Goal: Find specific page/section: Find specific page/section

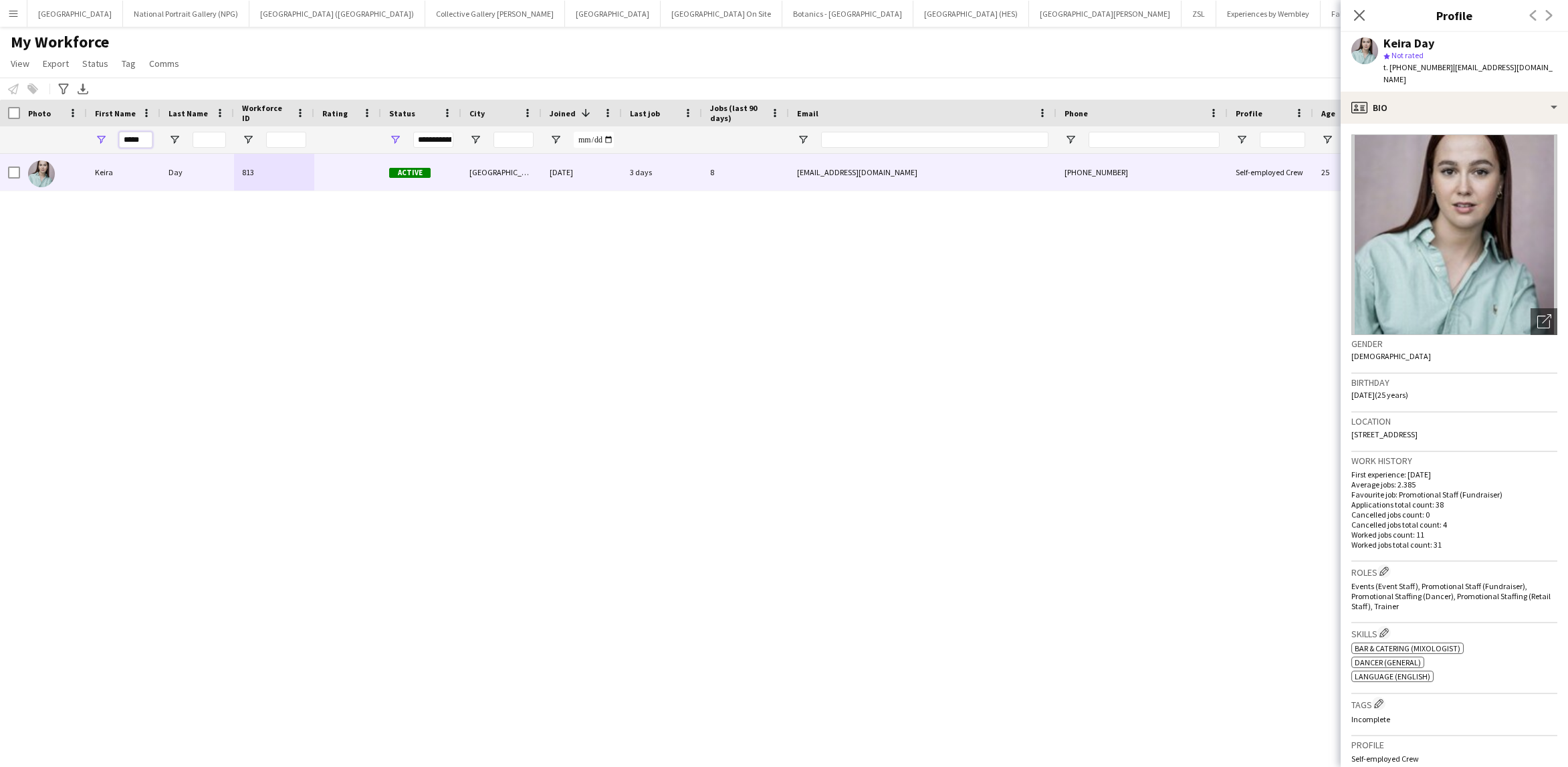
click at [132, 142] on input "*****" at bounding box center [136, 139] width 34 height 16
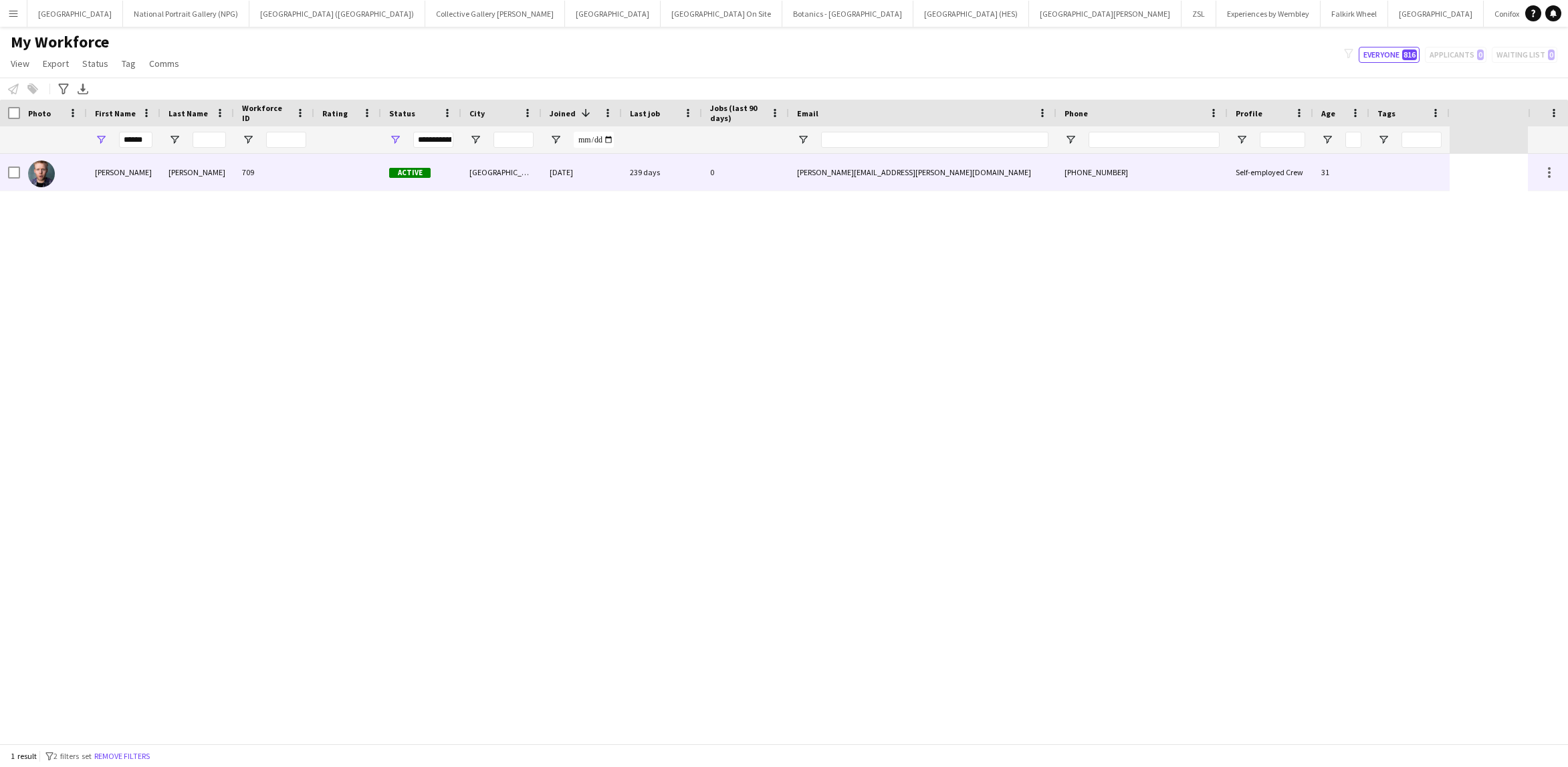
click at [125, 168] on div "[PERSON_NAME]" at bounding box center [123, 171] width 74 height 36
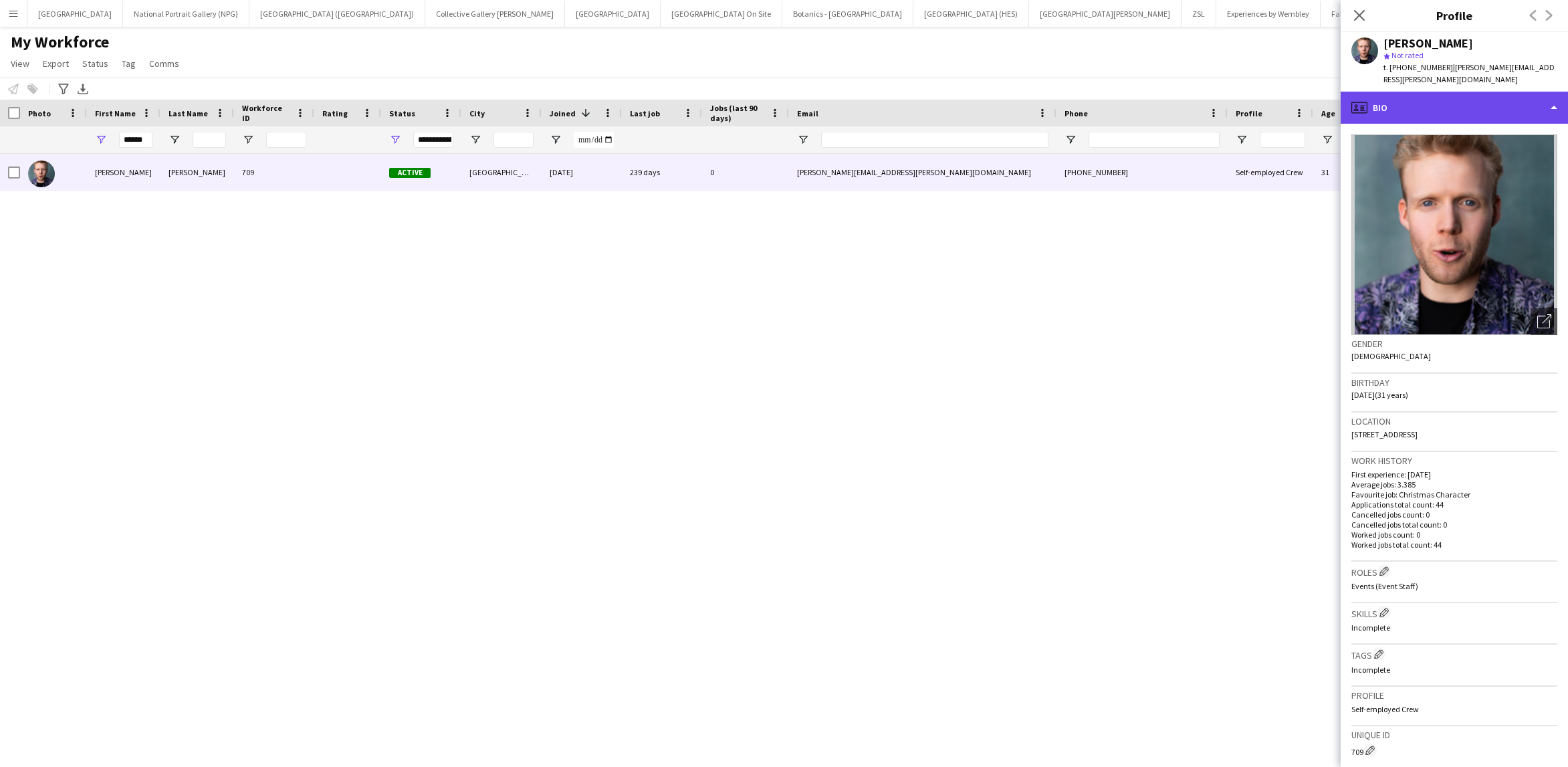
click at [1547, 92] on div "profile Bio" at bounding box center [1454, 108] width 227 height 32
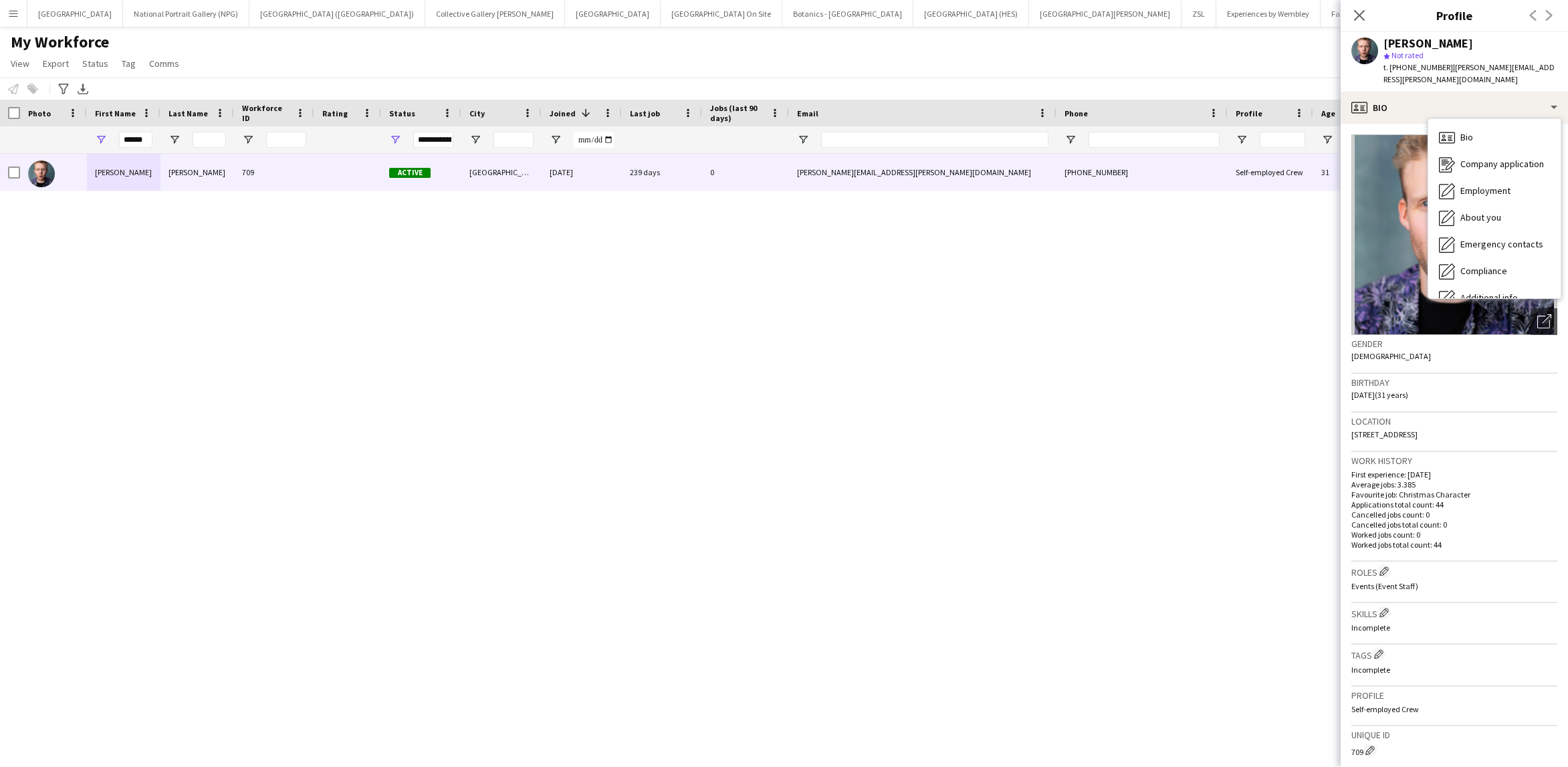
click at [1496, 415] on h3 "Location" at bounding box center [1454, 421] width 206 height 12
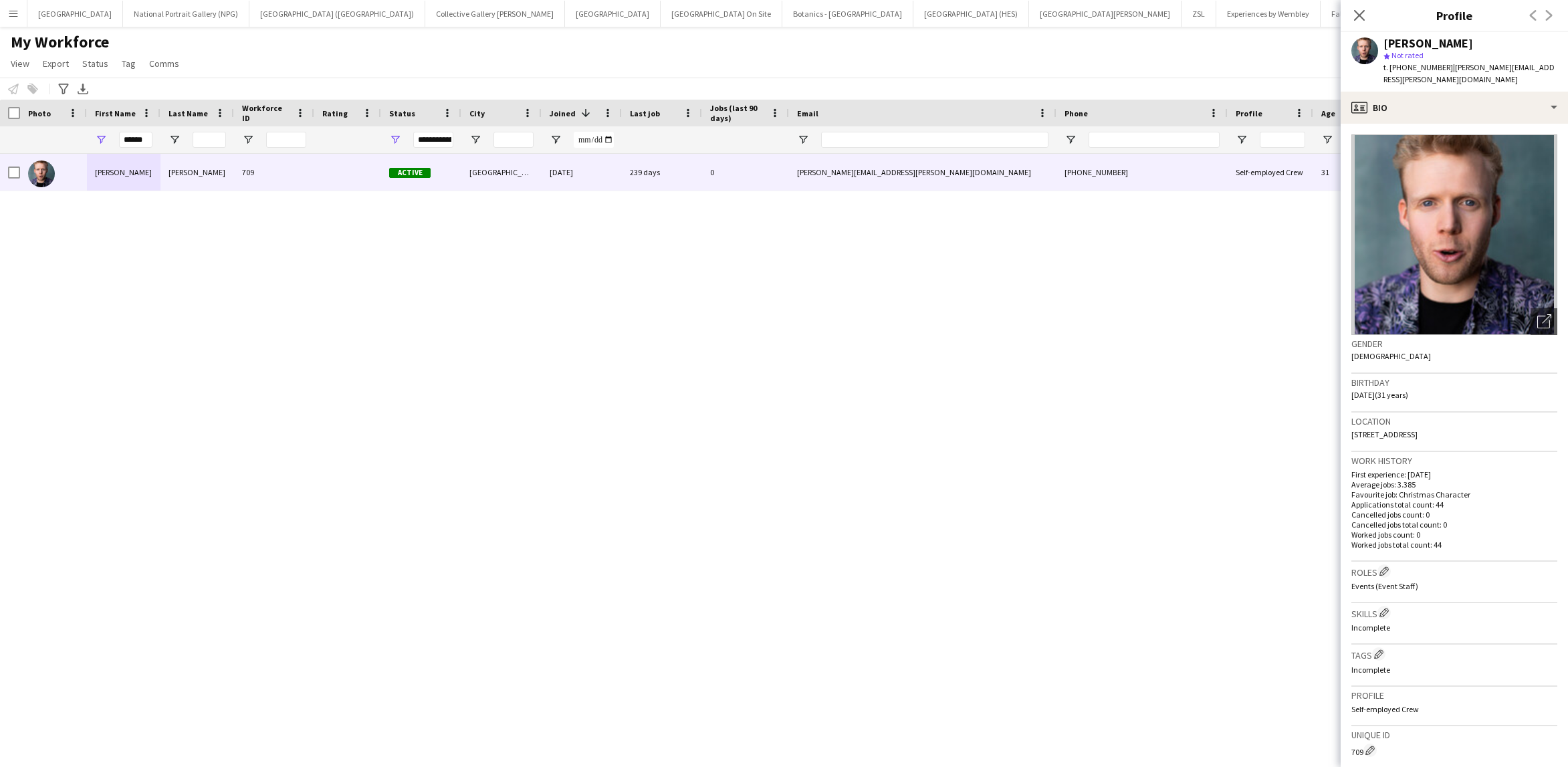
click at [1419, 11] on h3 "Profile" at bounding box center [1454, 15] width 227 height 18
click at [138, 139] on input "******" at bounding box center [136, 139] width 34 height 16
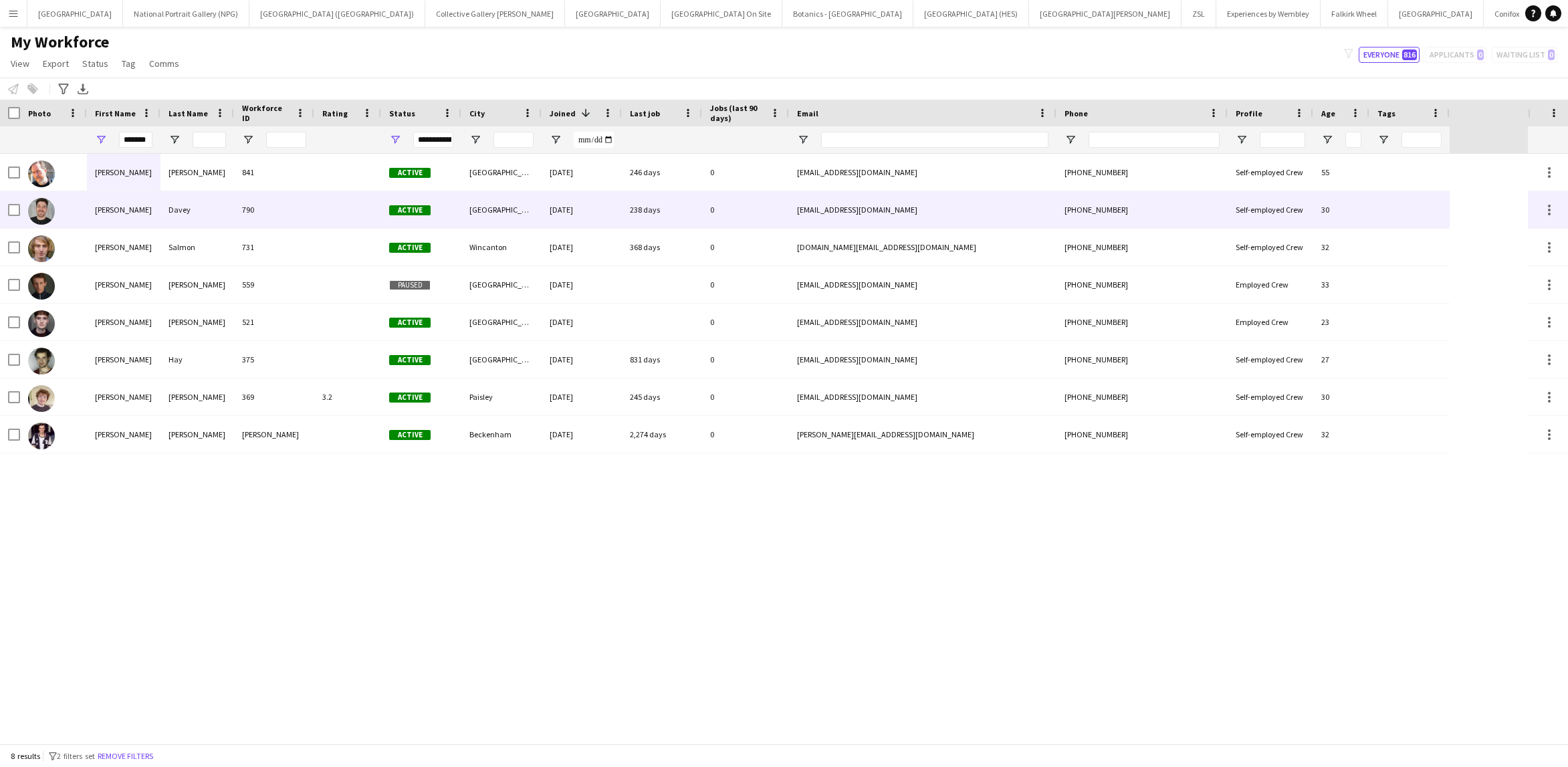
click at [153, 220] on div "[PERSON_NAME]" at bounding box center [123, 209] width 74 height 36
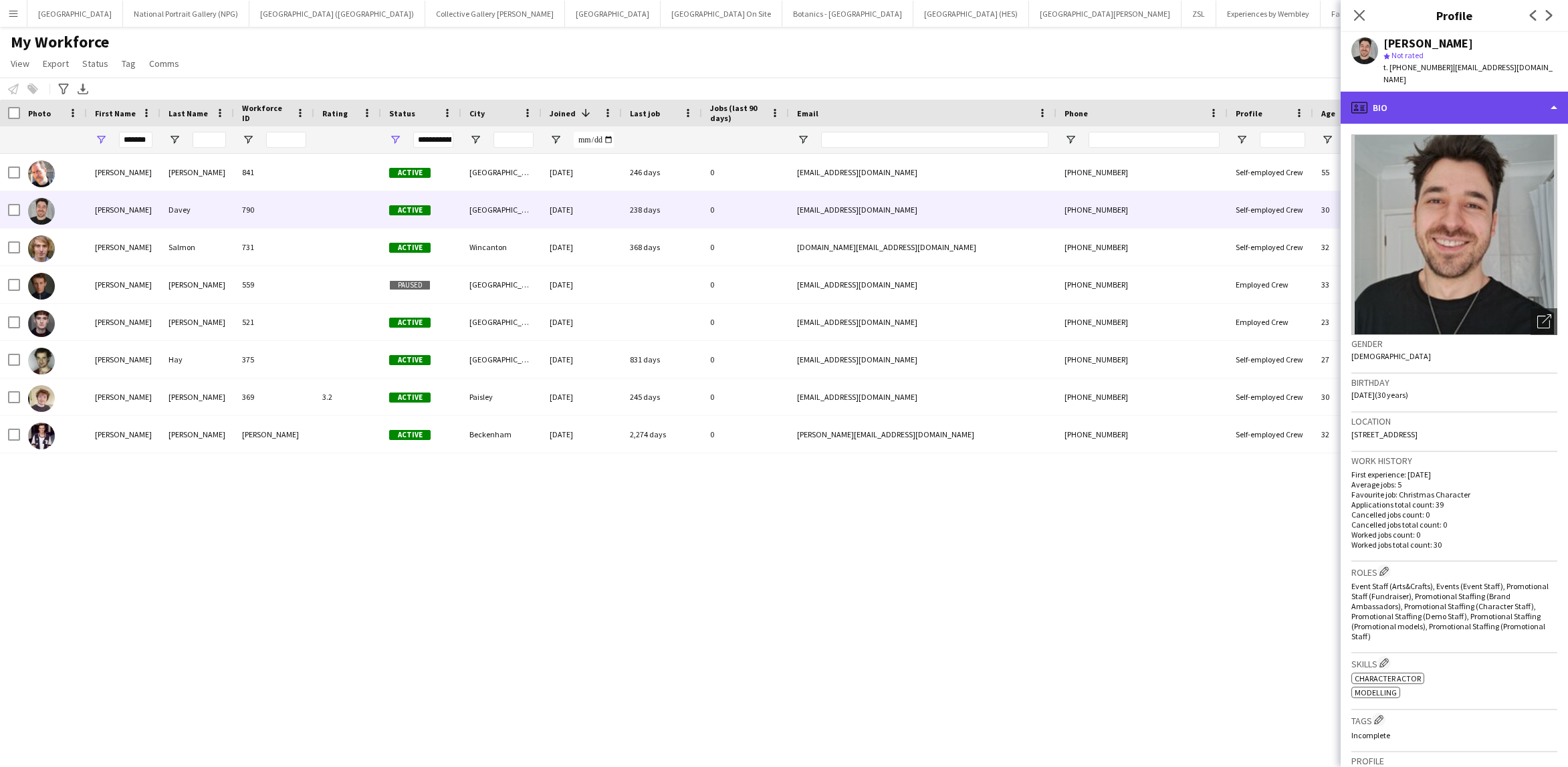
click at [1532, 103] on div "profile Bio" at bounding box center [1454, 108] width 227 height 32
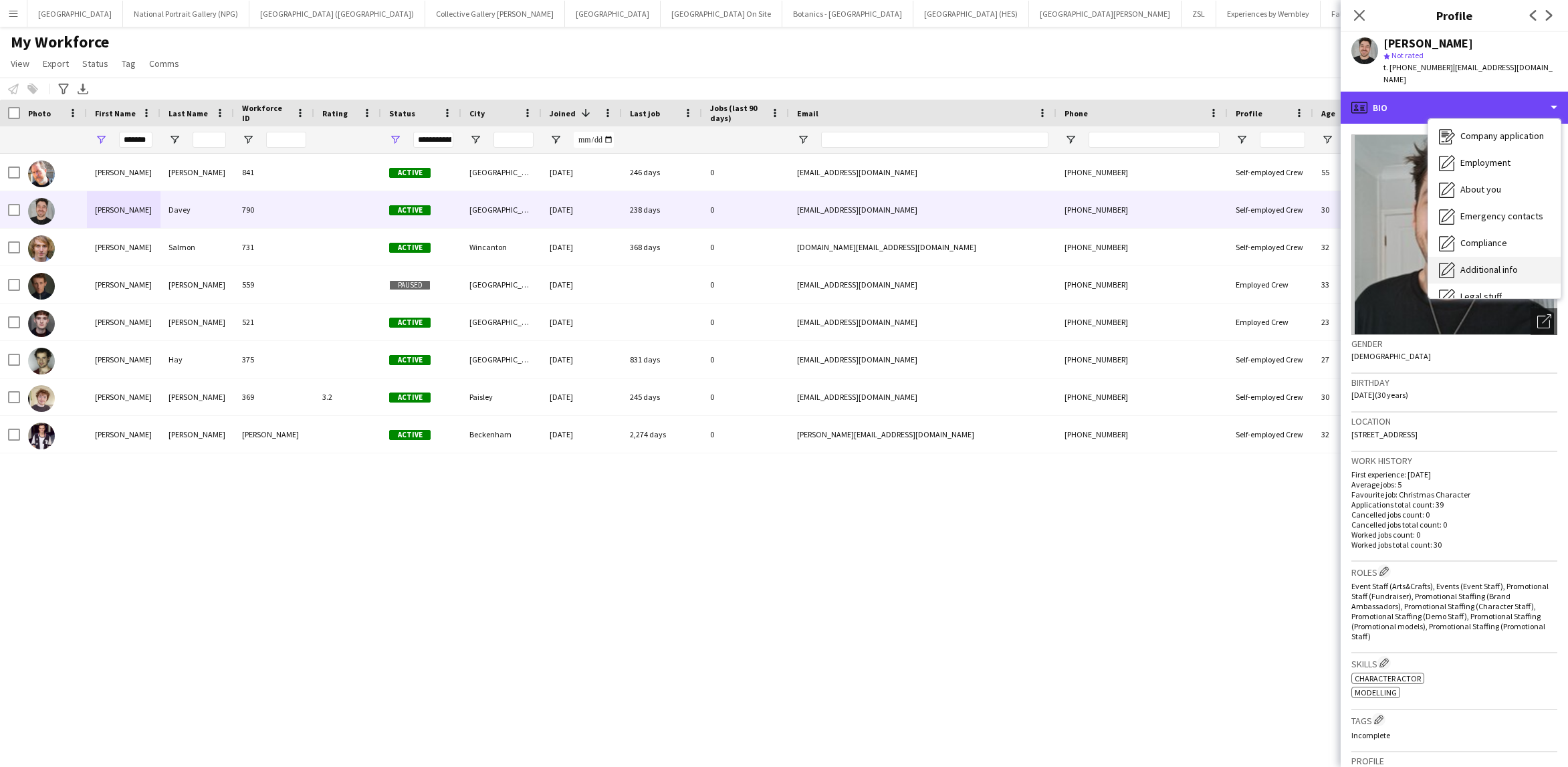
scroll to position [99, 0]
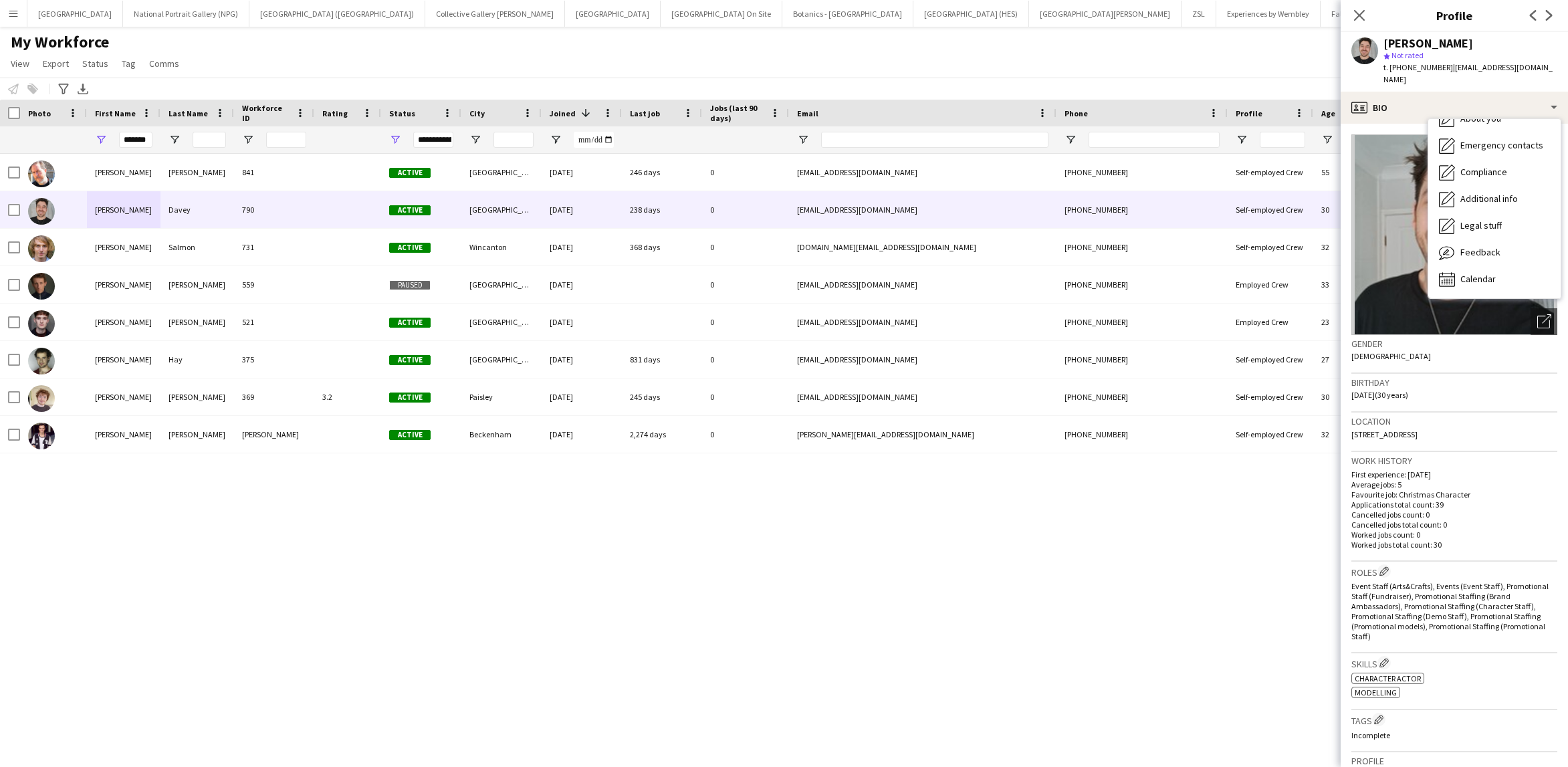
click at [1543, 416] on div "Location [STREET_ADDRESS]" at bounding box center [1454, 431] width 206 height 38
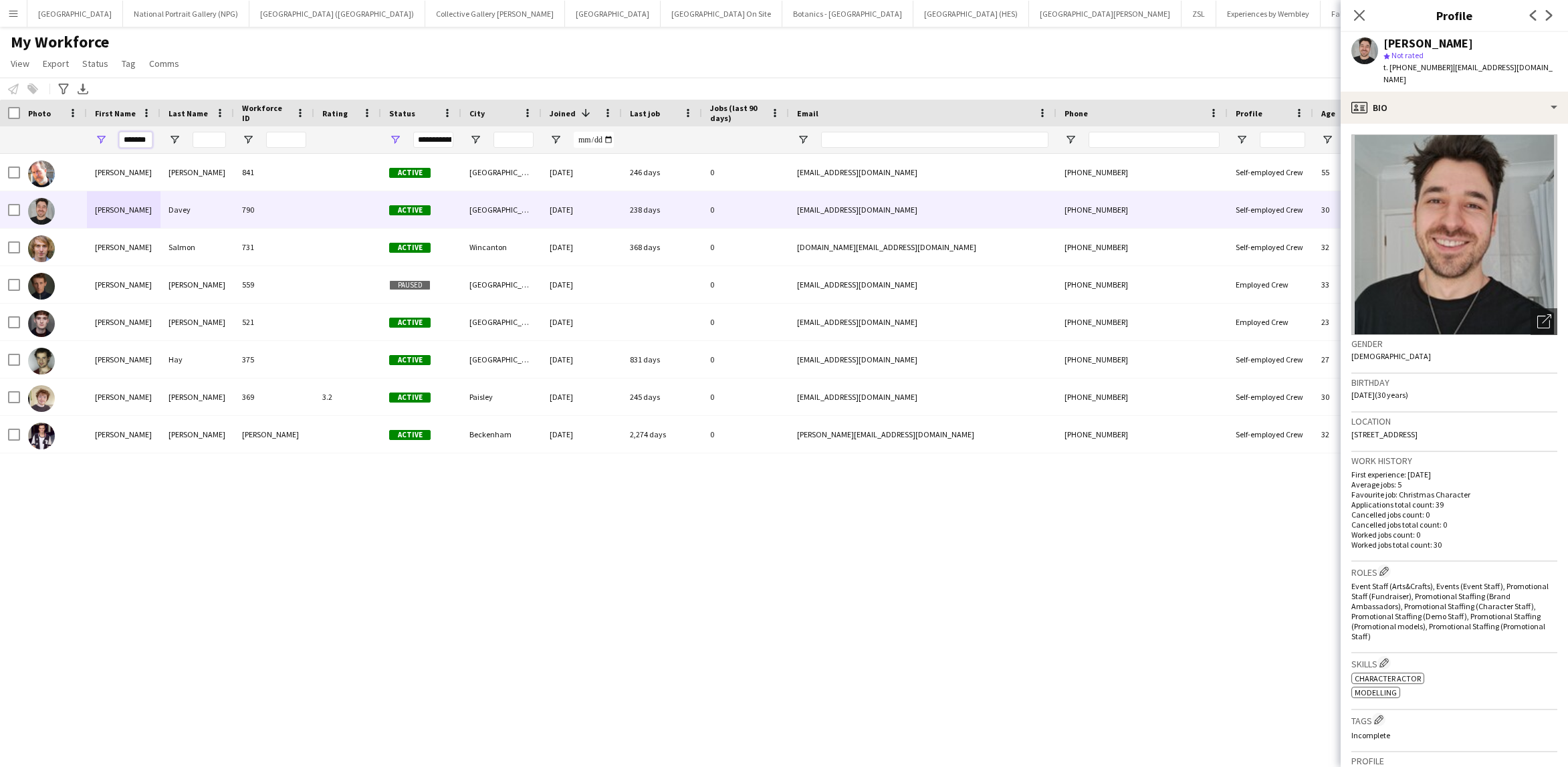
click at [143, 135] on input "*******" at bounding box center [136, 139] width 34 height 16
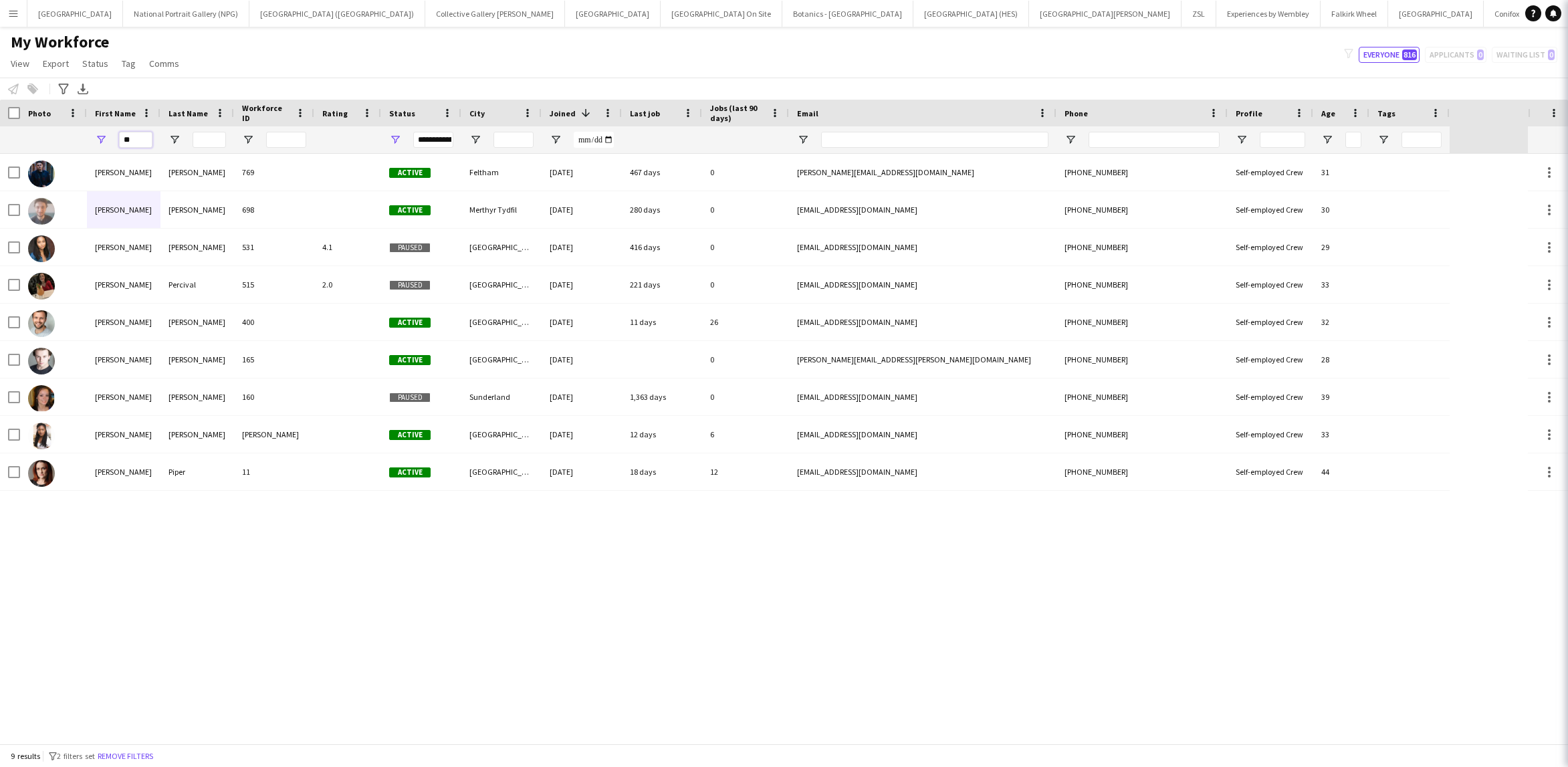
type input "*"
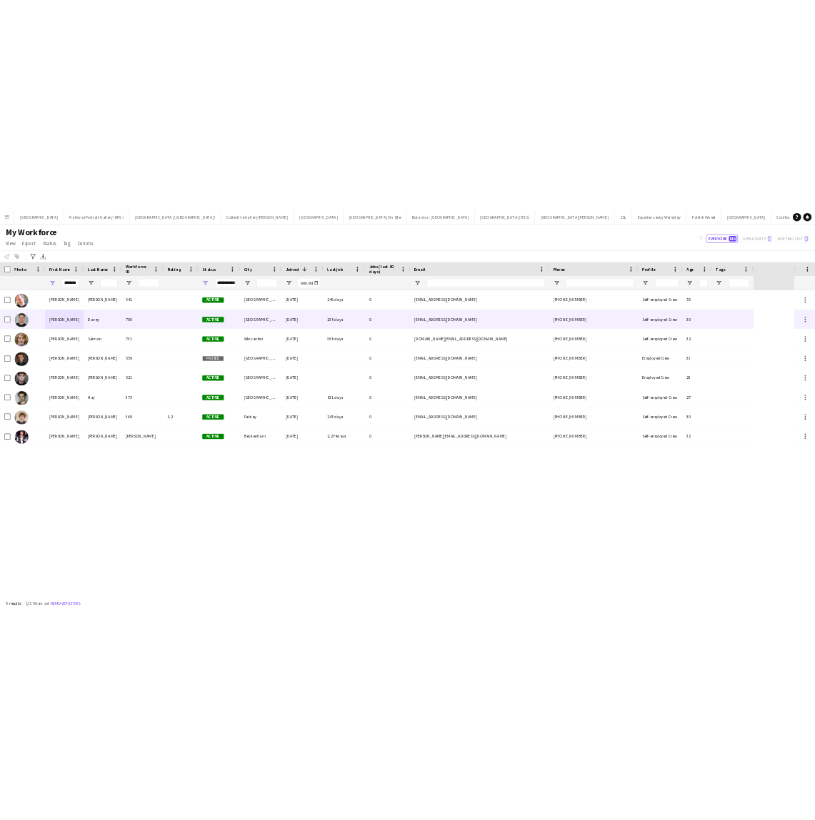
scroll to position [0, 0]
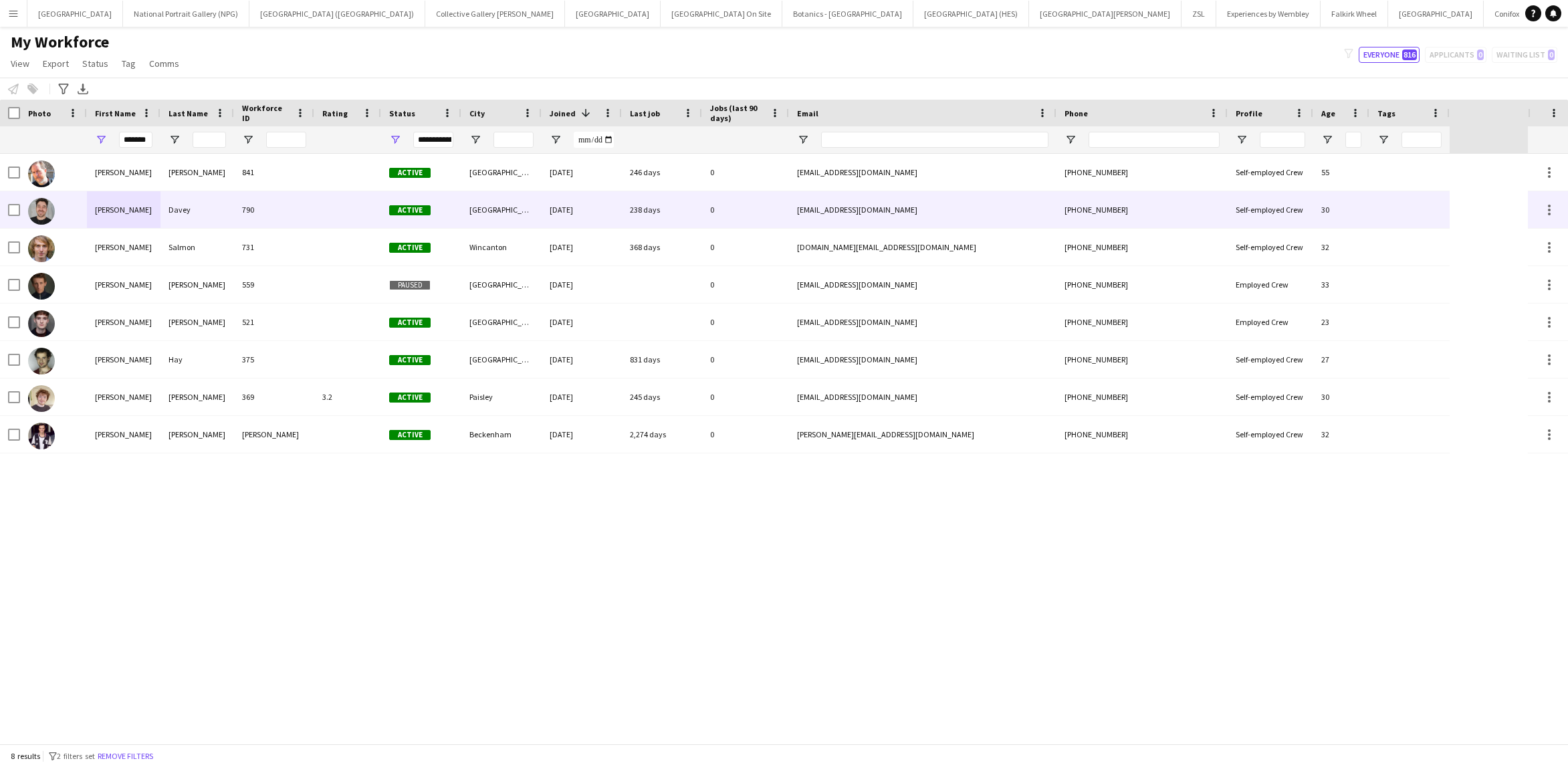
click at [121, 204] on div "[PERSON_NAME]" at bounding box center [123, 209] width 74 height 36
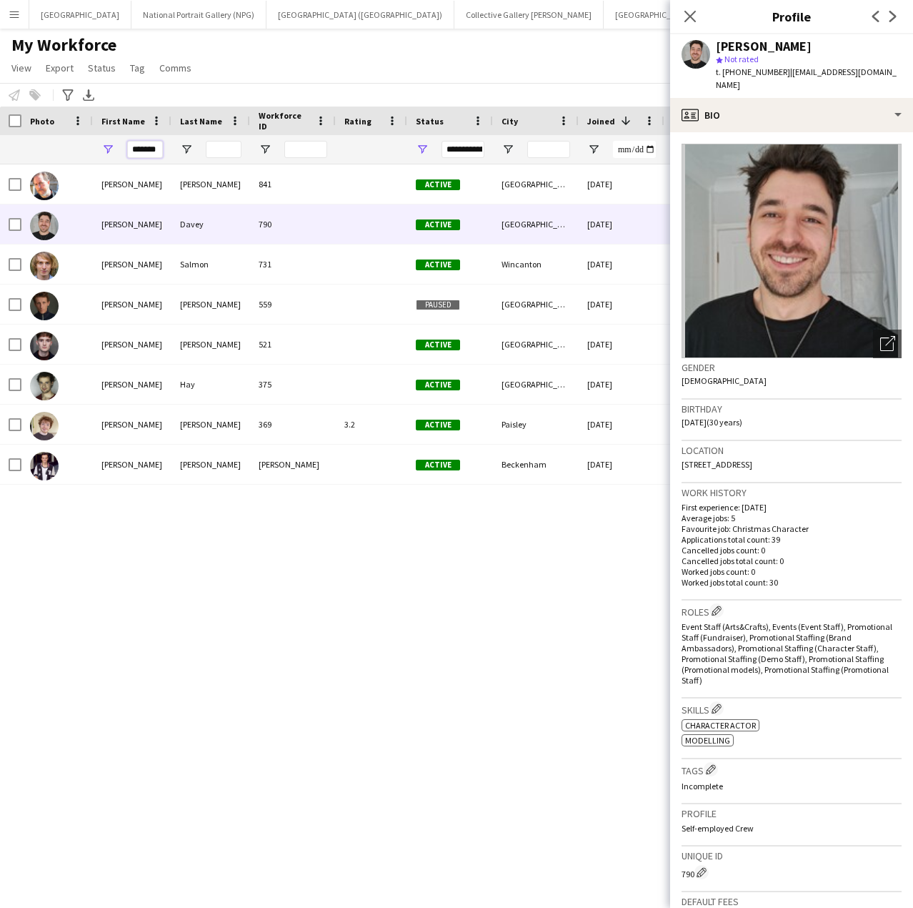
click at [156, 152] on input "*******" at bounding box center [145, 149] width 36 height 17
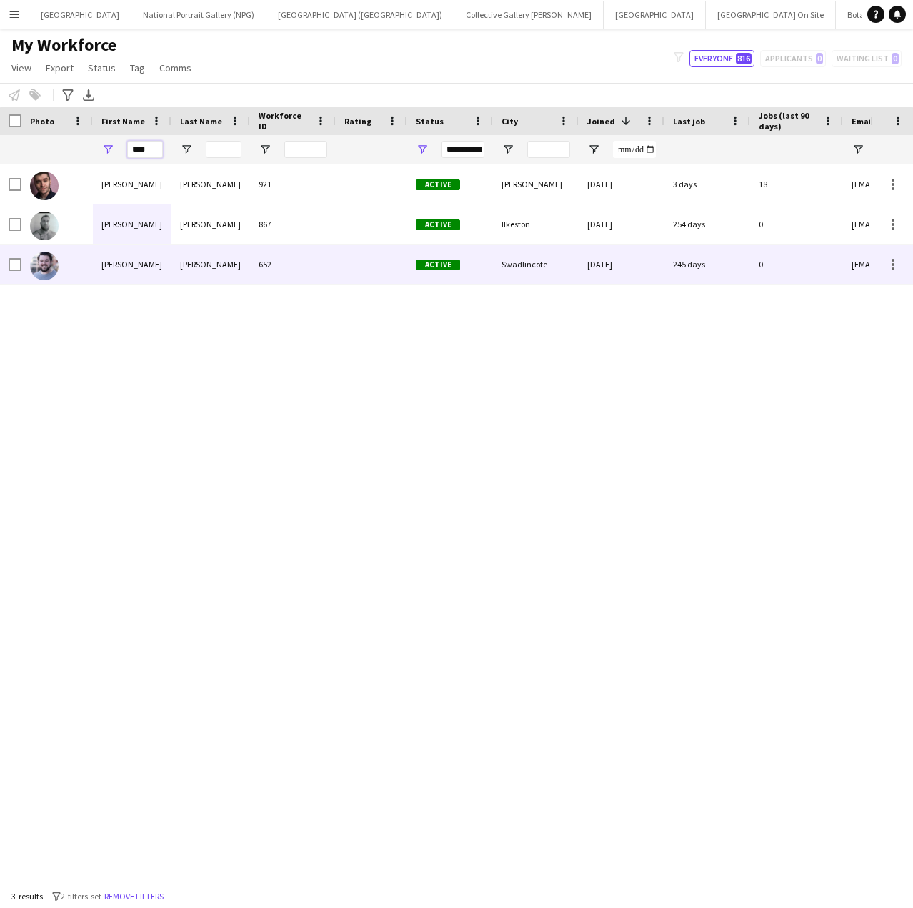
type input "****"
click at [124, 271] on div "[PERSON_NAME]" at bounding box center [132, 263] width 79 height 39
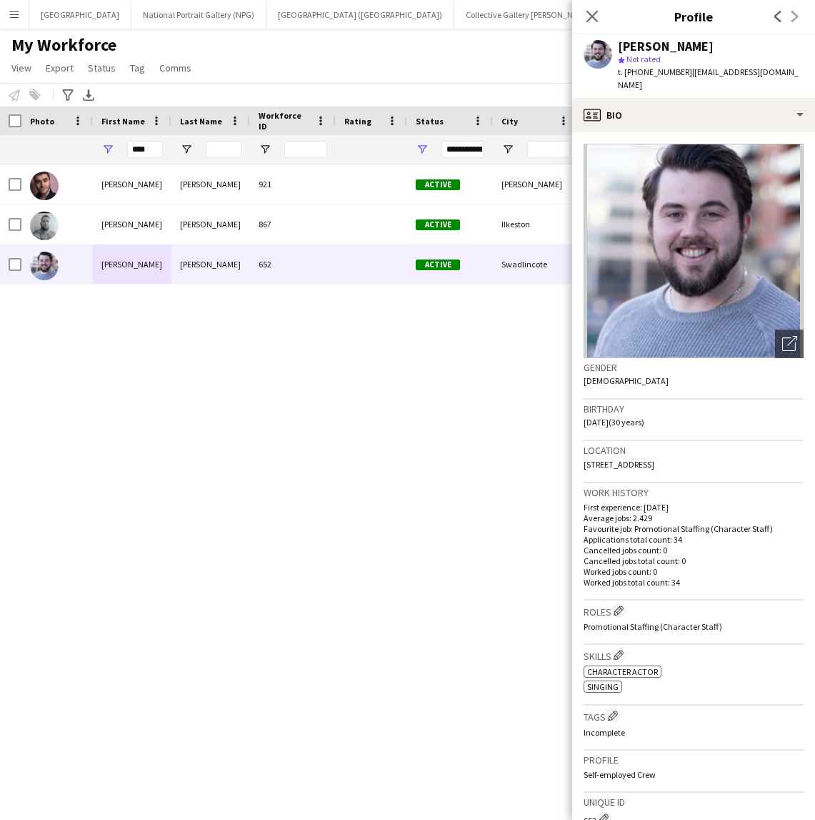
click at [736, 448] on div "Location [STREET_ADDRESS]" at bounding box center [694, 461] width 220 height 41
drag, startPoint x: 722, startPoint y: 450, endPoint x: 585, endPoint y: 460, distance: 136.9
click at [585, 460] on div "Location [STREET_ADDRESS]" at bounding box center [694, 461] width 220 height 41
click at [760, 408] on div "Birthday [DEMOGRAPHIC_DATA] (30 years)" at bounding box center [694, 420] width 220 height 41
drag, startPoint x: 723, startPoint y: 447, endPoint x: 585, endPoint y: 463, distance: 138.8
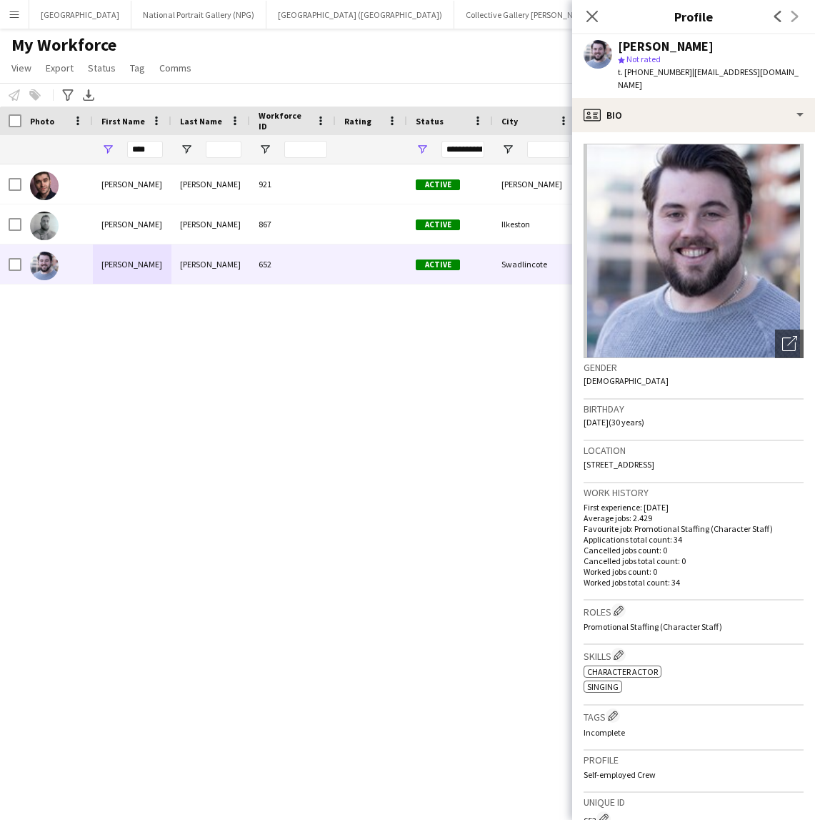
click at [585, 463] on div "Location [STREET_ADDRESS]" at bounding box center [694, 461] width 220 height 41
copy span "[STREET_ADDRESS]"
drag, startPoint x: 679, startPoint y: 71, endPoint x: 638, endPoint y: 69, distance: 40.8
click at [638, 69] on span "t. [PHONE_NUMBER]" at bounding box center [655, 71] width 74 height 11
copy span "7599317275"
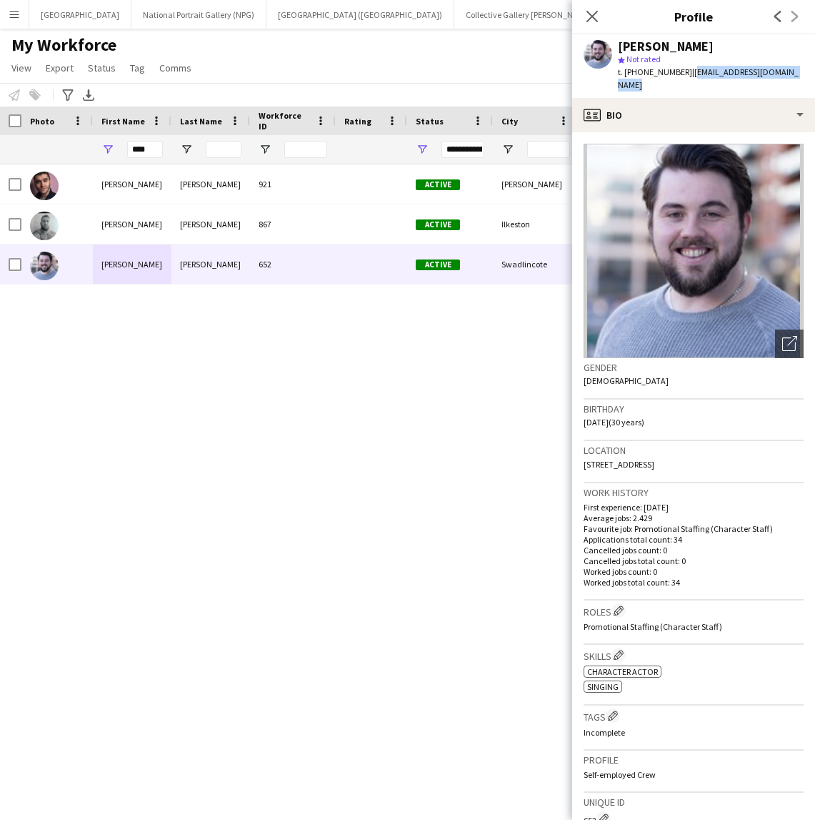
drag, startPoint x: 791, startPoint y: 71, endPoint x: 685, endPoint y: 76, distance: 105.9
click at [685, 76] on div "[PERSON_NAME] star Not rated t. [PHONE_NUMBER] | [EMAIL_ADDRESS][DOMAIN_NAME]" at bounding box center [693, 66] width 243 height 64
copy span "[EMAIL_ADDRESS][DOMAIN_NAME]"
click at [502, 501] on div "[PERSON_NAME] 921 Active [PERSON_NAME] [DATE] 3 days 18 [EMAIL_ADDRESS][DOMAIN_…" at bounding box center [386, 474] width 773 height 620
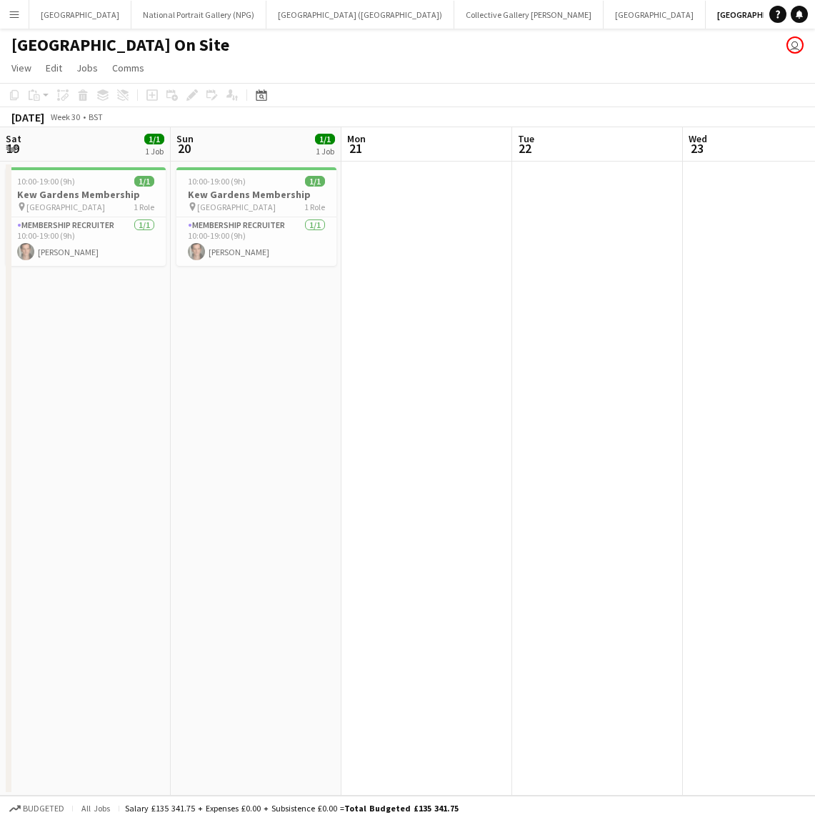
scroll to position [0, 470]
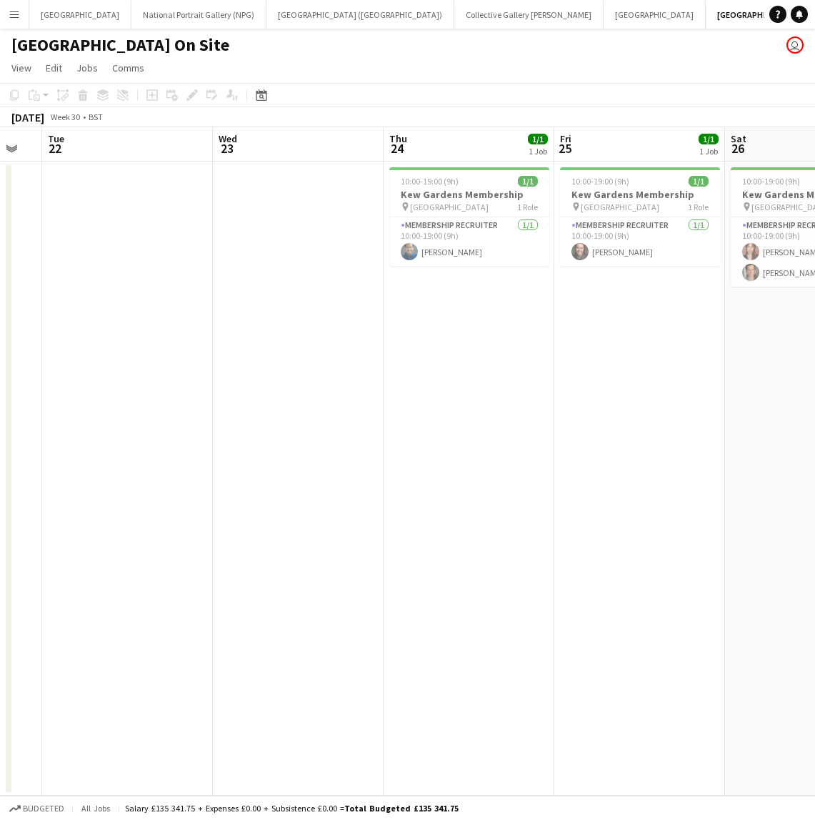
click at [13, 11] on app-icon "Menu" at bounding box center [14, 14] width 11 height 11
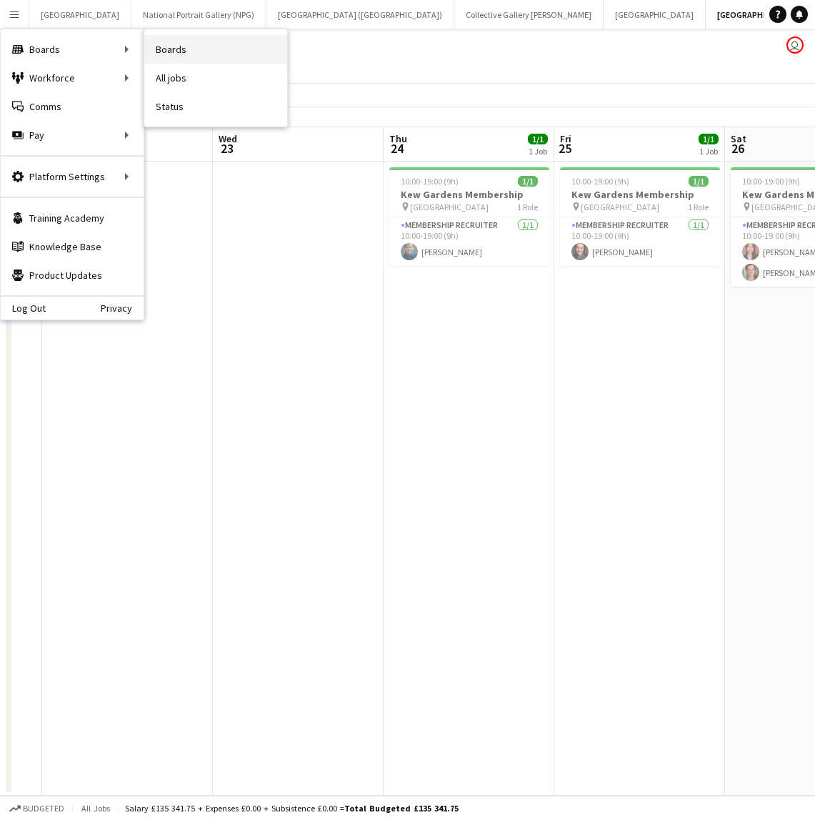
click at [181, 44] on link "Boards" at bounding box center [215, 49] width 143 height 29
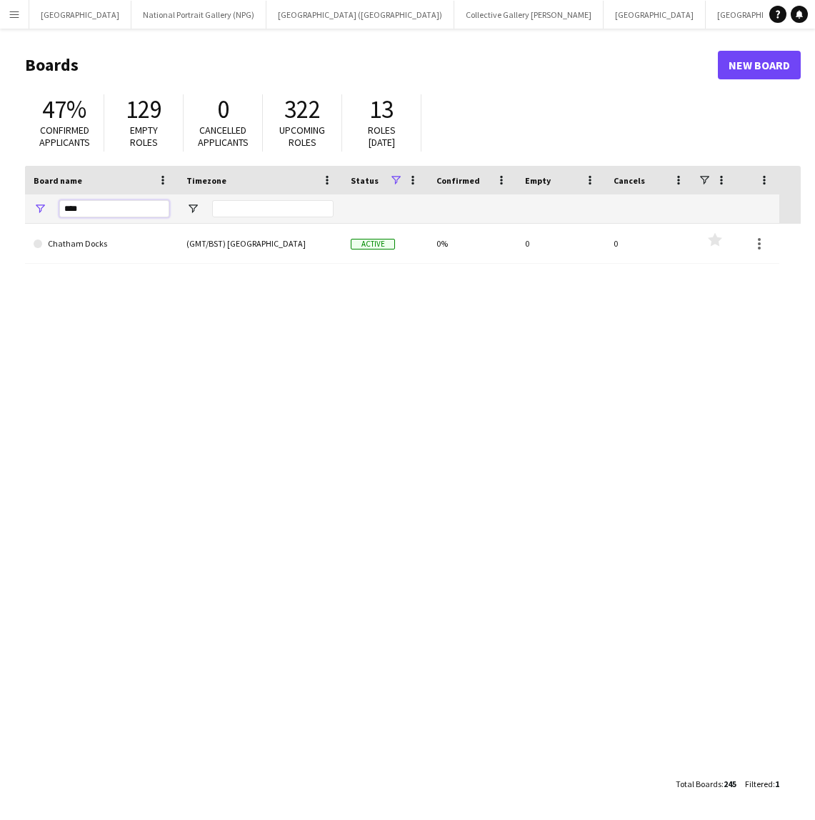
click at [83, 207] on input "****" at bounding box center [114, 208] width 110 height 17
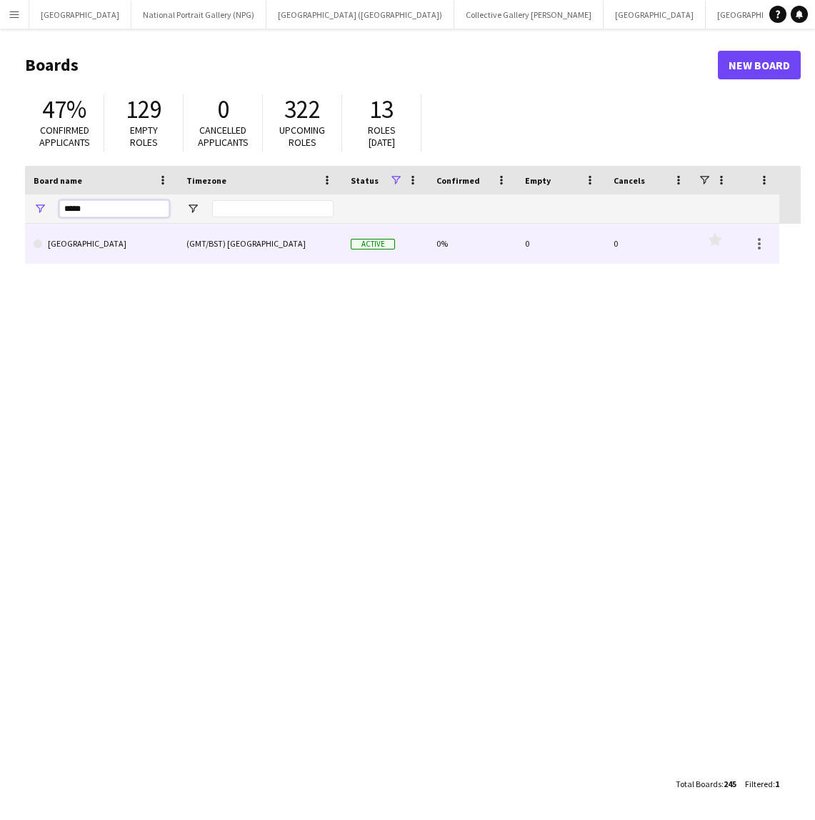
type input "*****"
click at [123, 244] on link "[GEOGRAPHIC_DATA]" at bounding box center [102, 244] width 136 height 40
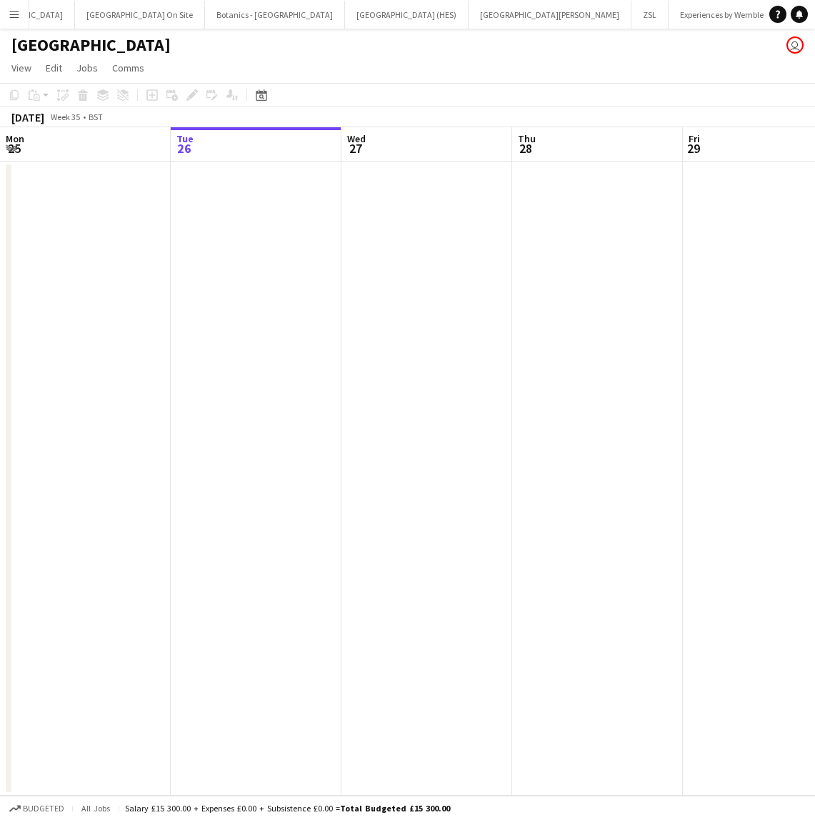
scroll to position [0, 632]
click at [262, 96] on icon "Date picker" at bounding box center [261, 94] width 11 height 11
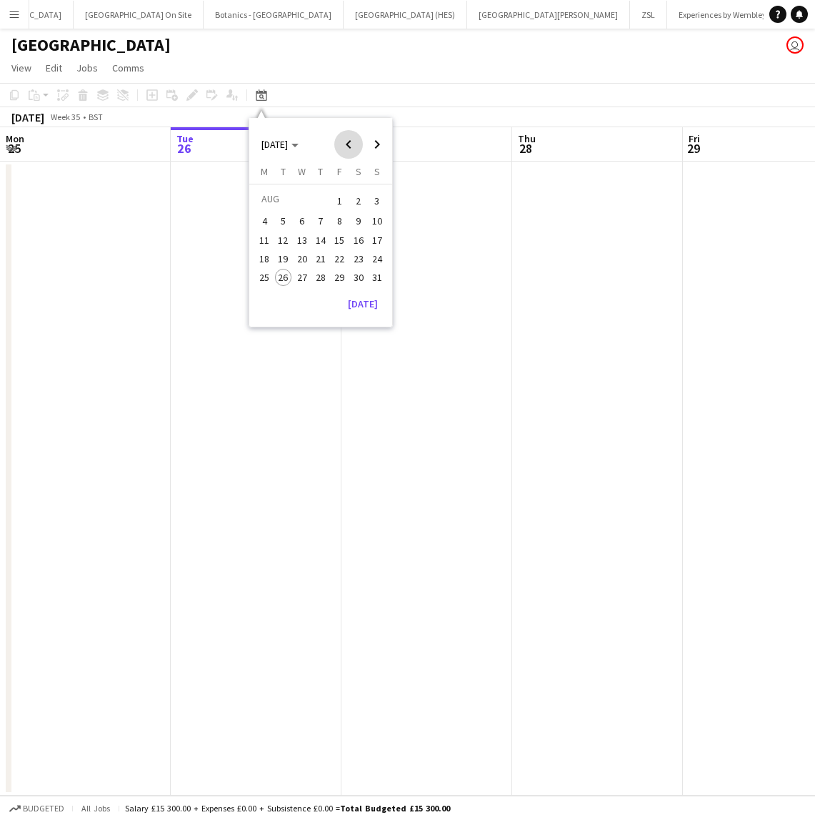
click at [357, 144] on span "Previous month" at bounding box center [348, 144] width 29 height 29
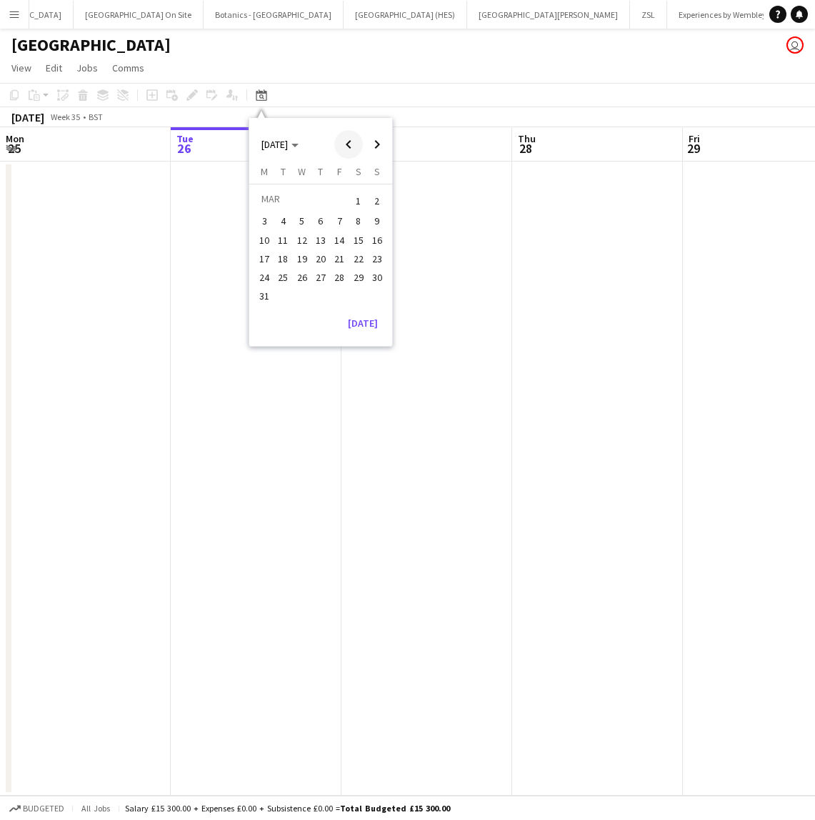
click at [357, 144] on span "Previous month" at bounding box center [348, 144] width 29 height 29
click at [348, 142] on span "Previous month" at bounding box center [348, 144] width 29 height 29
click at [337, 269] on span "29" at bounding box center [339, 277] width 17 height 17
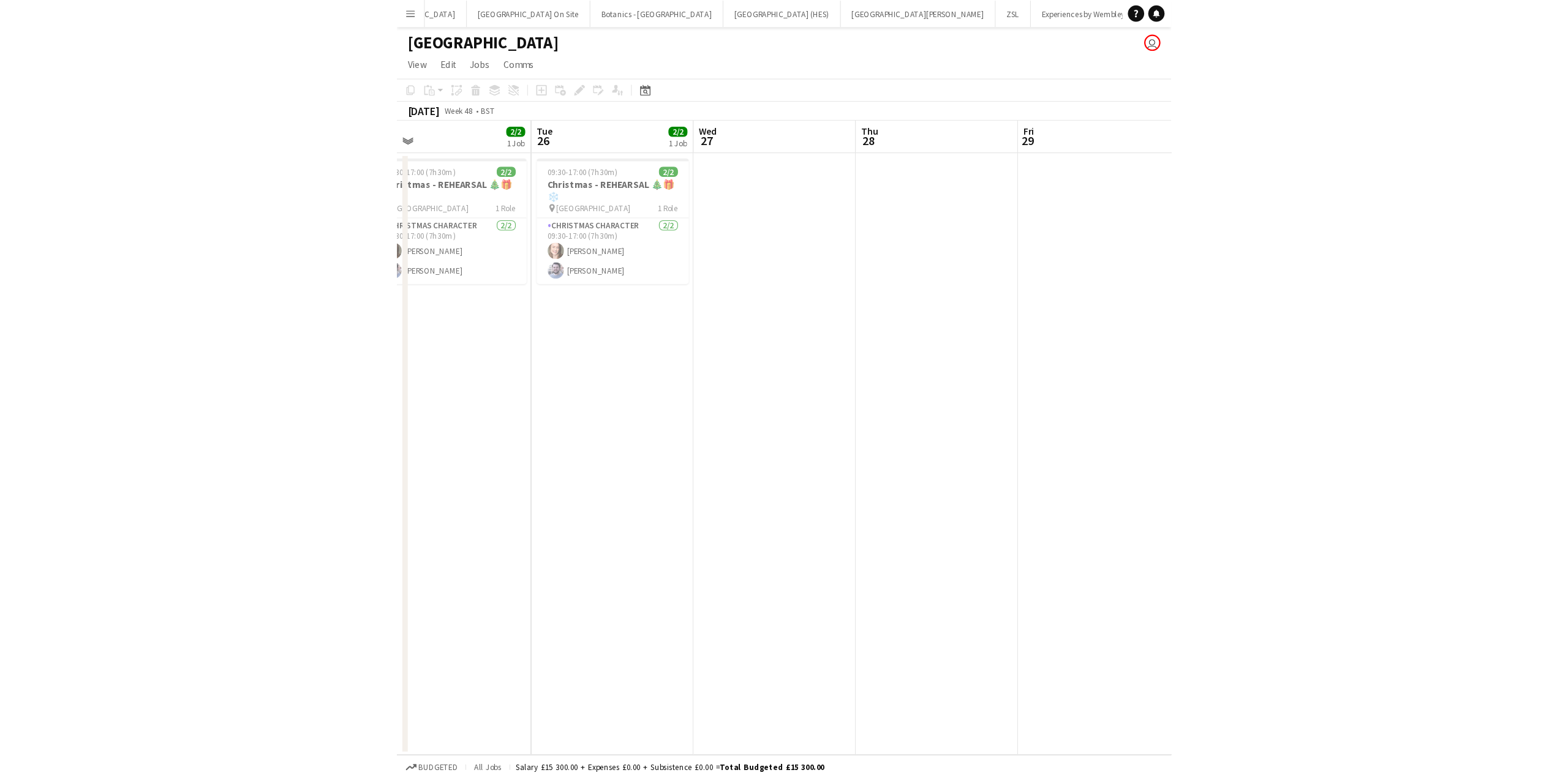
scroll to position [0, 362]
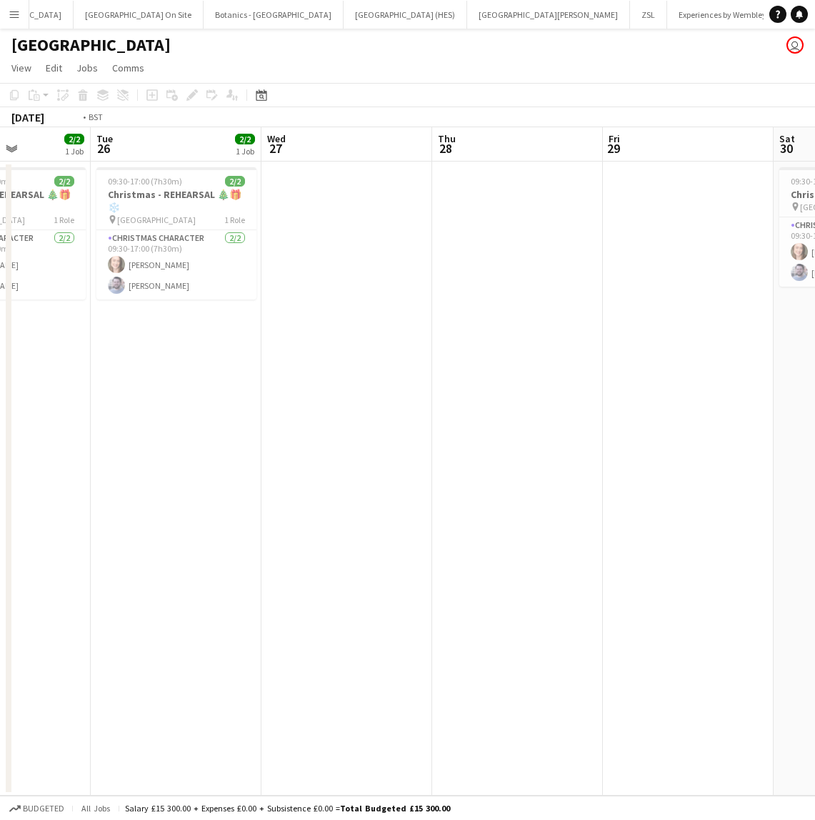
drag, startPoint x: 115, startPoint y: 412, endPoint x: 698, endPoint y: 413, distance: 582.5
click at [698, 413] on app-calendar-viewport "Sat 23 Sun 24 Mon 25 2/2 1 Job Tue 26 2/2 1 Job Wed 27 Thu 28 Fri 29 Sat 30 2/2…" at bounding box center [407, 461] width 815 height 668
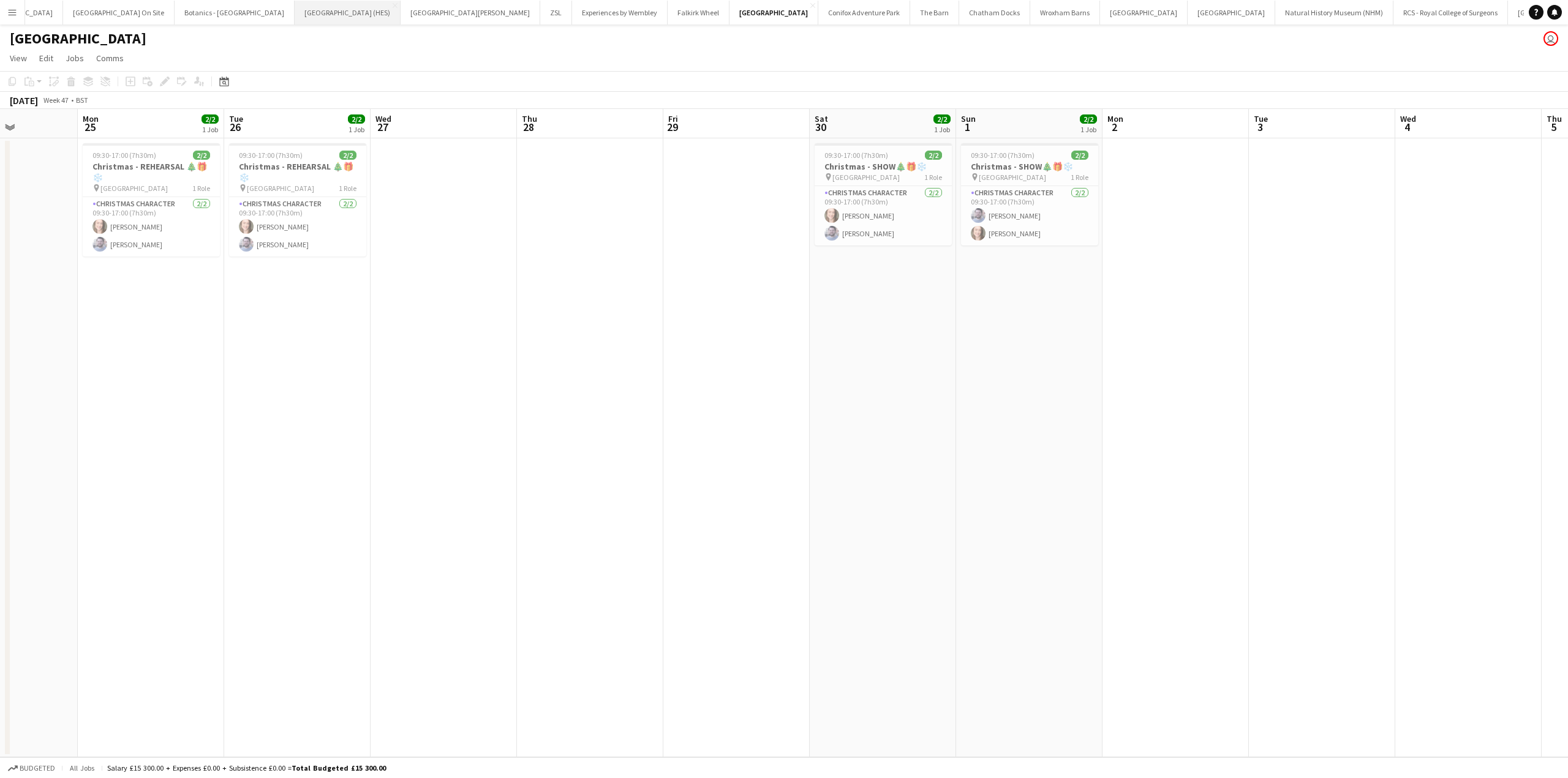
scroll to position [0, 403]
